Goal: Information Seeking & Learning: Learn about a topic

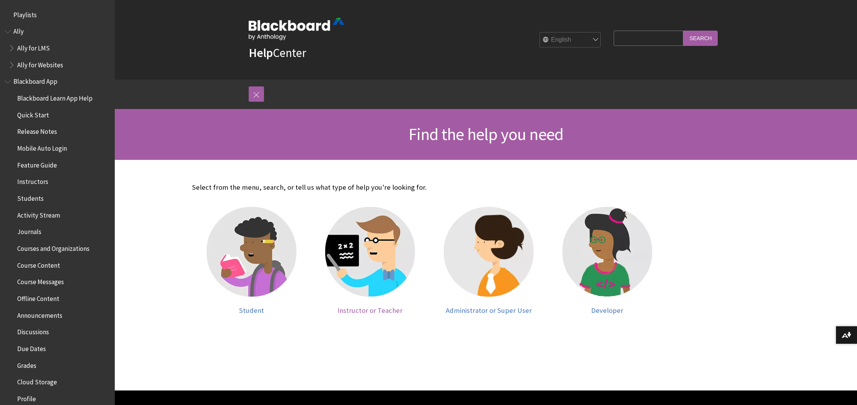
scroll to position [3, 0]
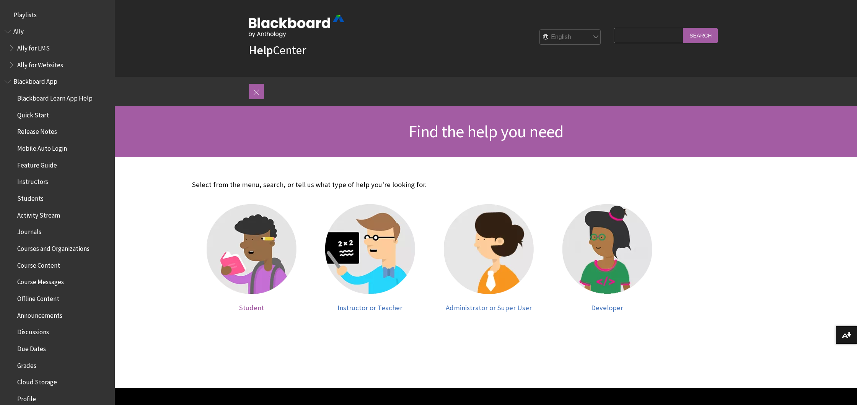
click at [228, 262] on img at bounding box center [251, 249] width 90 height 90
click at [250, 287] on img at bounding box center [251, 249] width 90 height 90
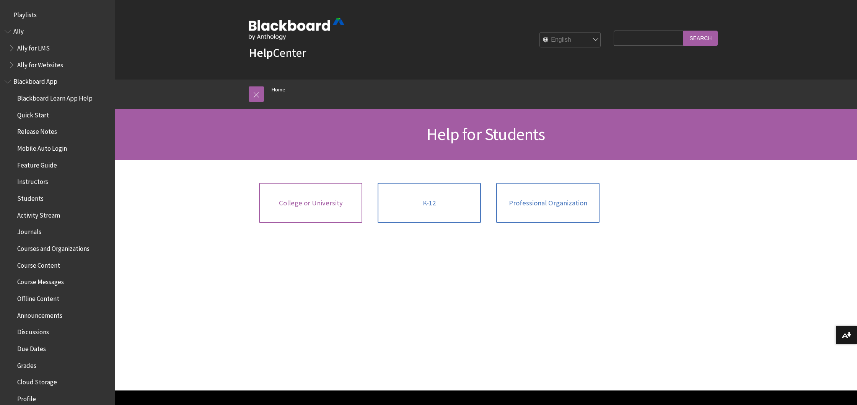
click at [315, 212] on link "College or University" at bounding box center [310, 203] width 103 height 41
